Goal: Obtain resource: Download file/media

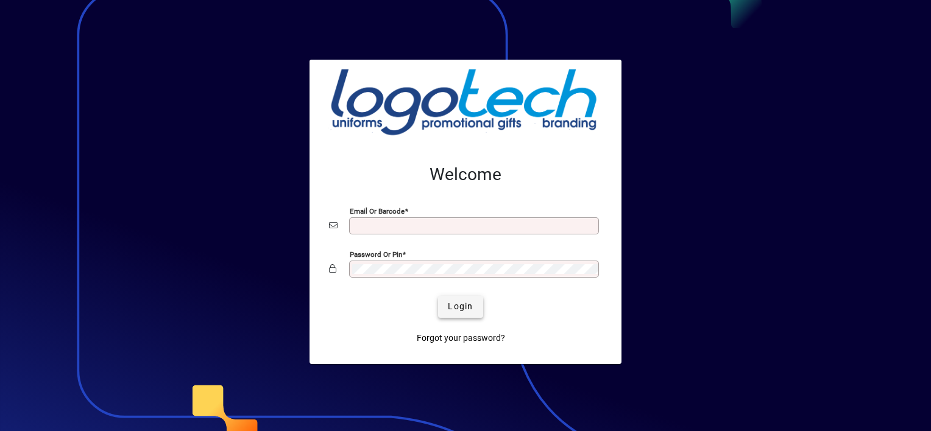
type input "**********"
click at [462, 310] on span "Login" at bounding box center [460, 306] width 25 height 13
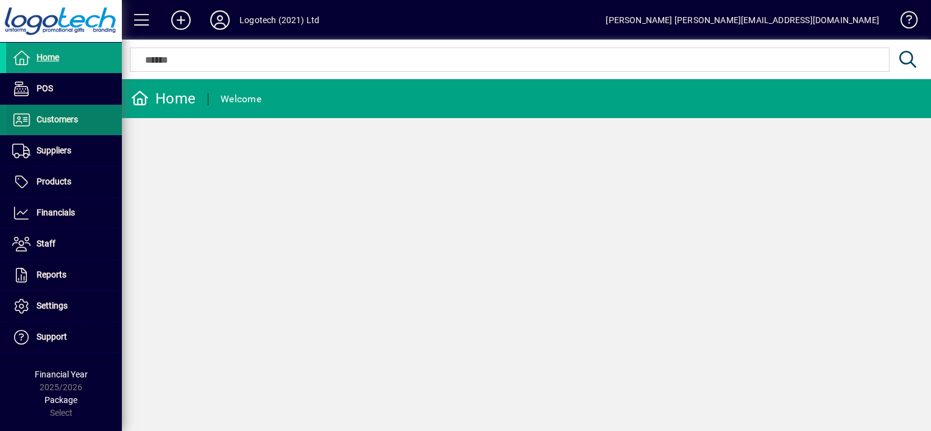
click at [70, 124] on span "Customers" at bounding box center [42, 120] width 72 height 15
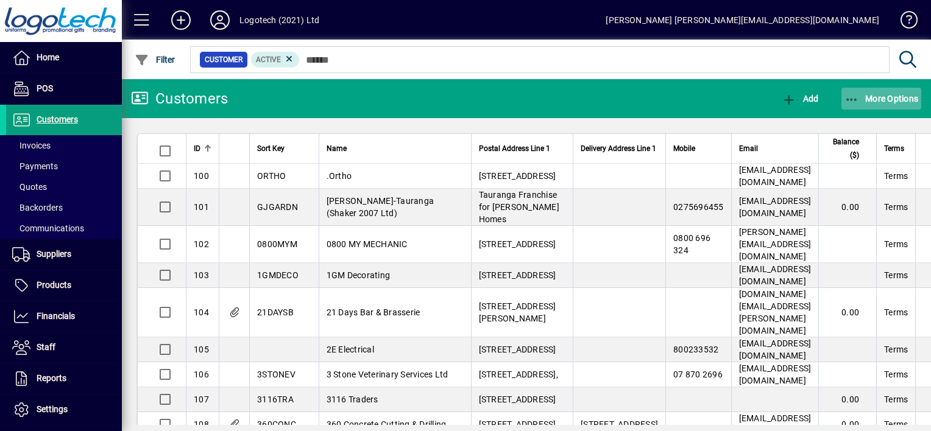
click at [853, 95] on icon "button" at bounding box center [852, 100] width 15 height 12
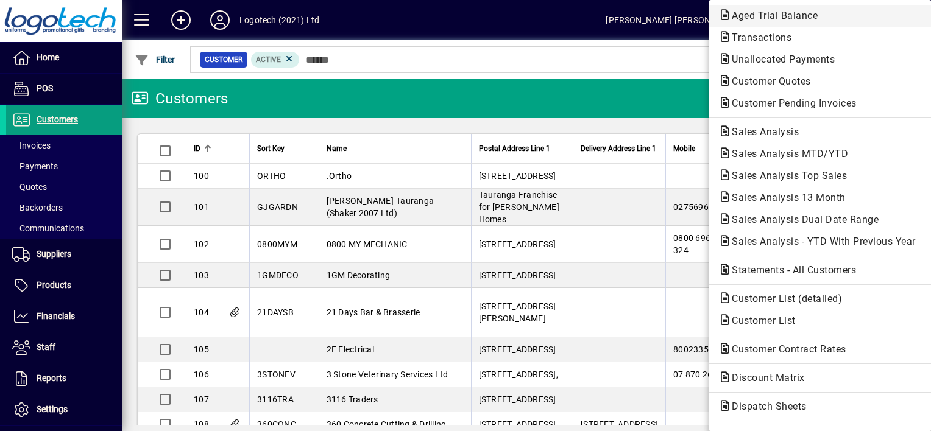
click at [775, 18] on span "Aged Trial Balance" at bounding box center [771, 16] width 105 height 12
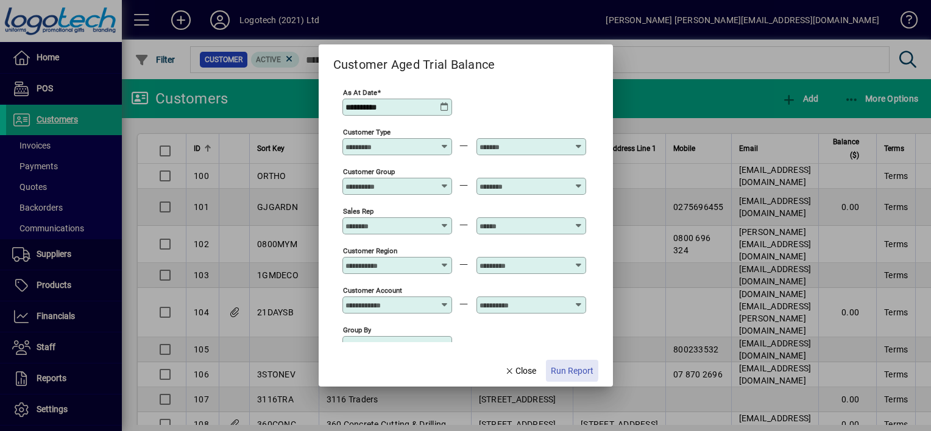
click at [563, 369] on span "Run Report" at bounding box center [572, 371] width 43 height 13
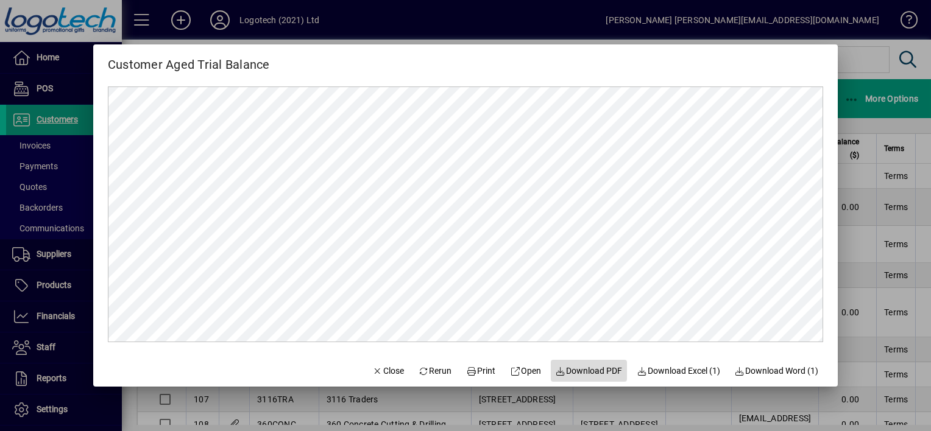
click at [563, 369] on span "Download PDF" at bounding box center [589, 371] width 67 height 13
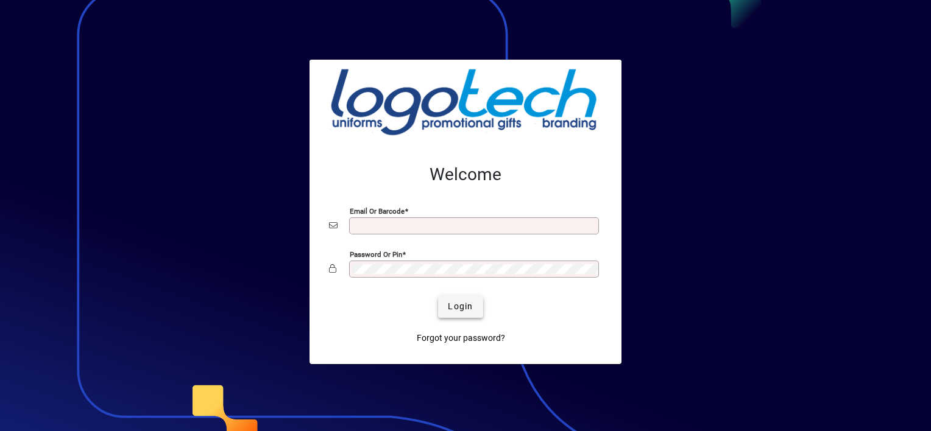
type input "**********"
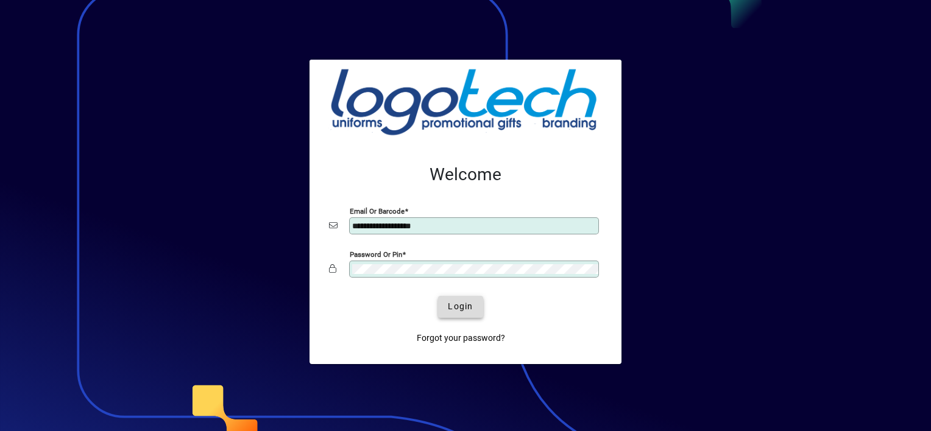
click at [452, 302] on span "Login" at bounding box center [460, 306] width 25 height 13
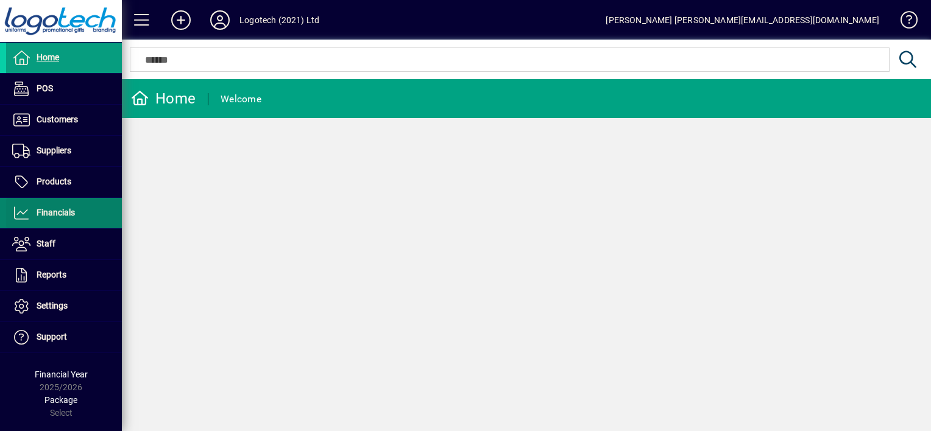
click at [65, 208] on span "Financials" at bounding box center [56, 213] width 38 height 10
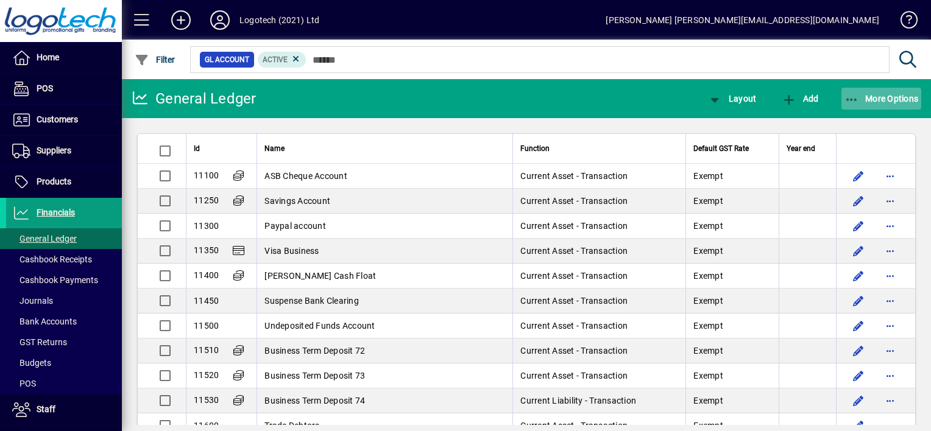
click at [858, 94] on icon "button" at bounding box center [852, 100] width 15 height 12
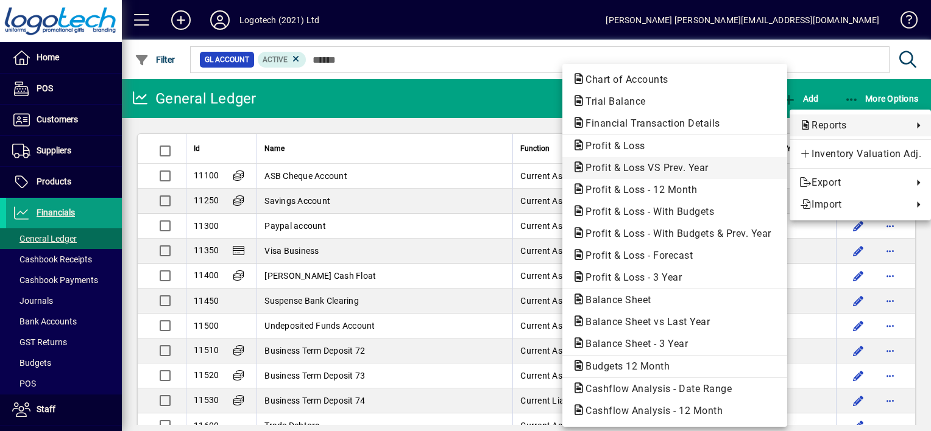
click at [638, 168] on span "Profit & Loss VS Prev. Year" at bounding box center [643, 168] width 143 height 12
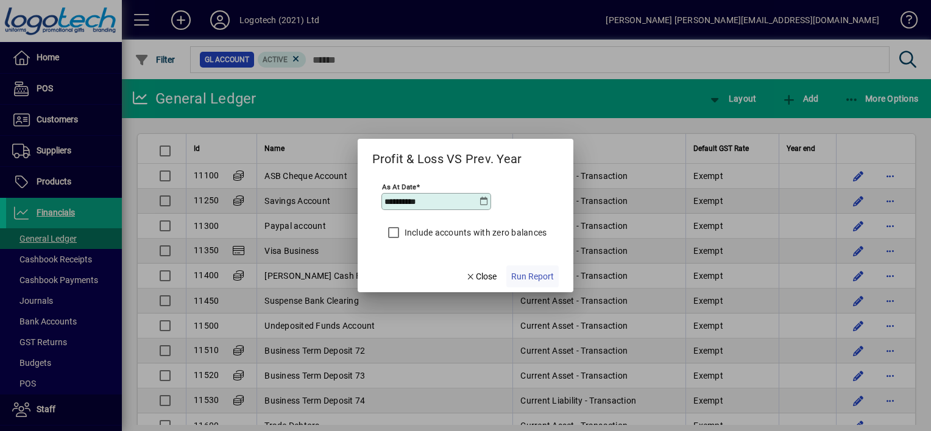
click at [511, 277] on span "button" at bounding box center [532, 276] width 52 height 29
